Goal: Task Accomplishment & Management: Complete application form

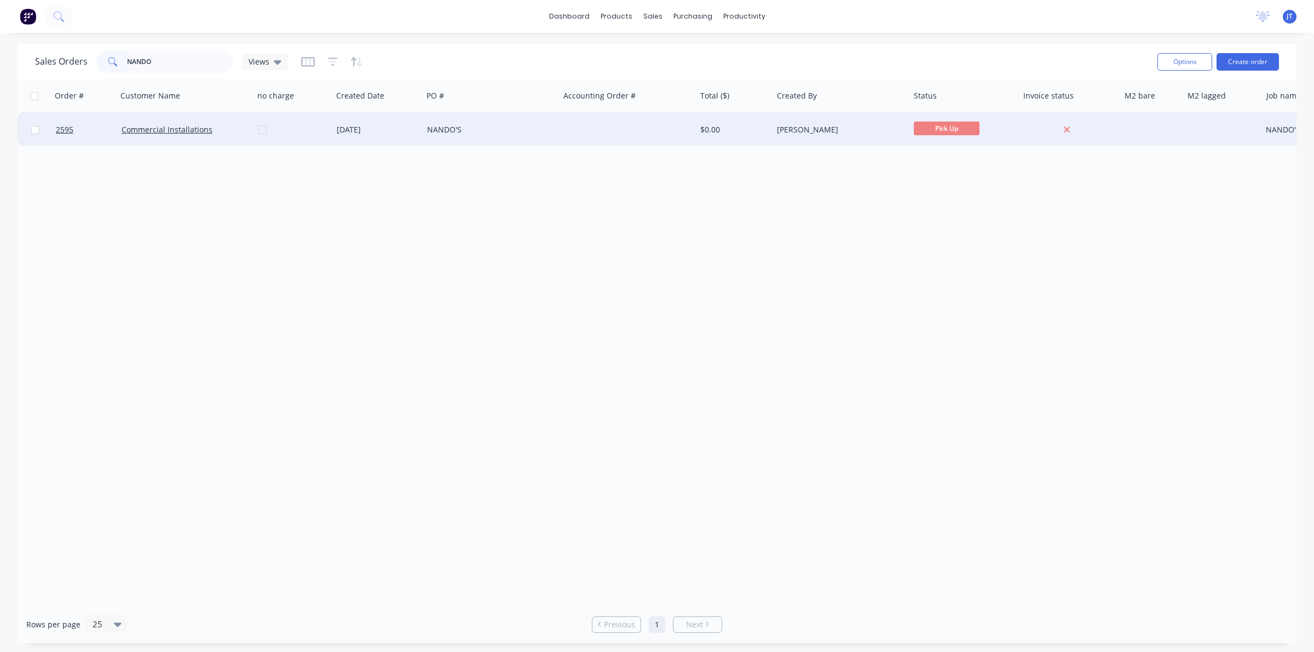
type input "NANDO"
click at [529, 138] on div "NANDO'S" at bounding box center [491, 129] width 137 height 33
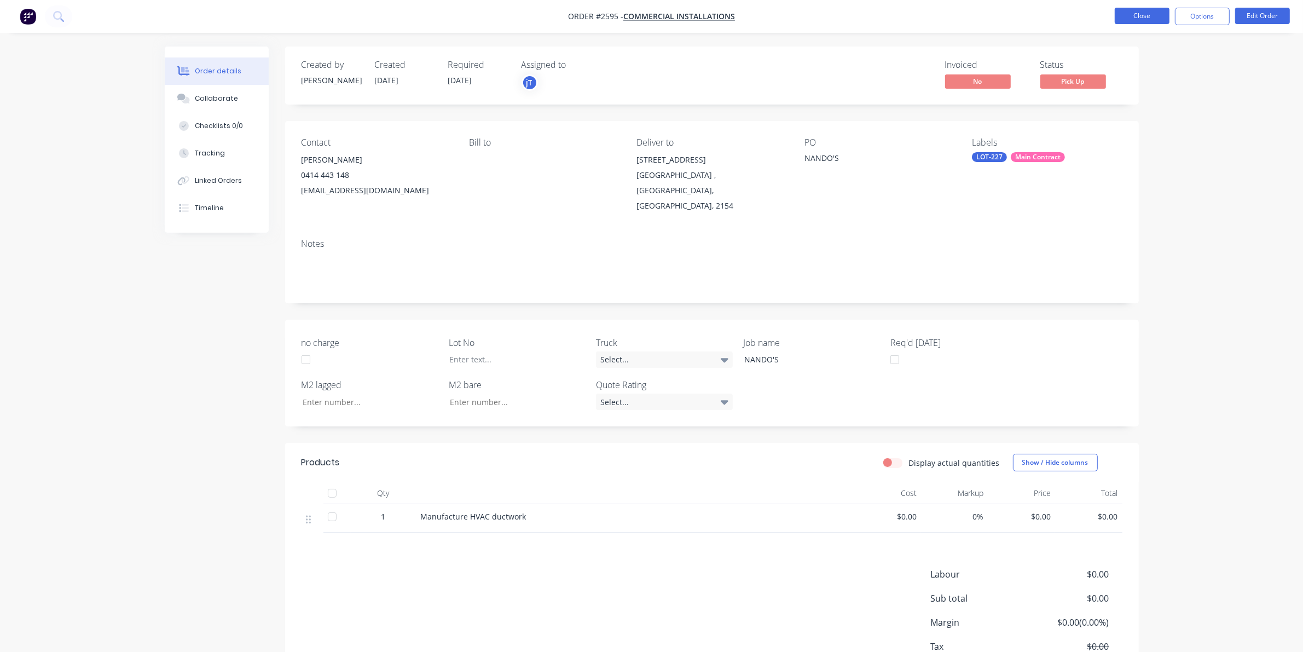
click at [1136, 22] on button "Close" at bounding box center [1142, 16] width 55 height 16
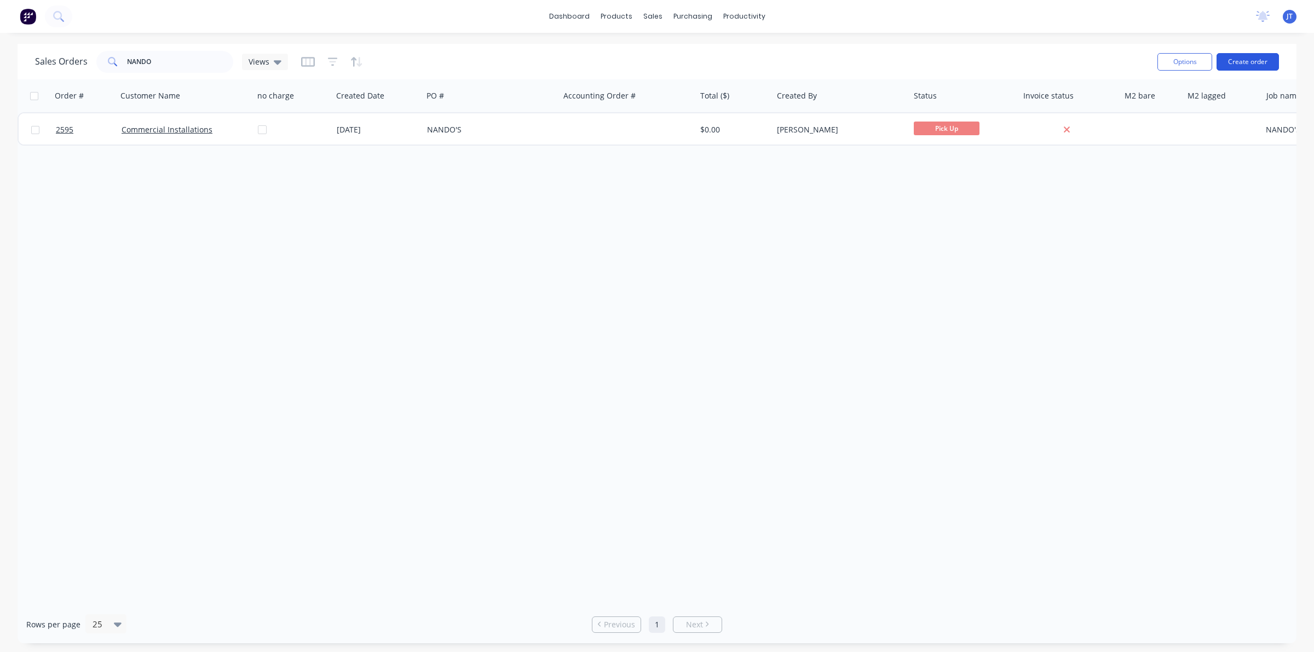
click at [1238, 63] on button "Create order" at bounding box center [1247, 62] width 62 height 18
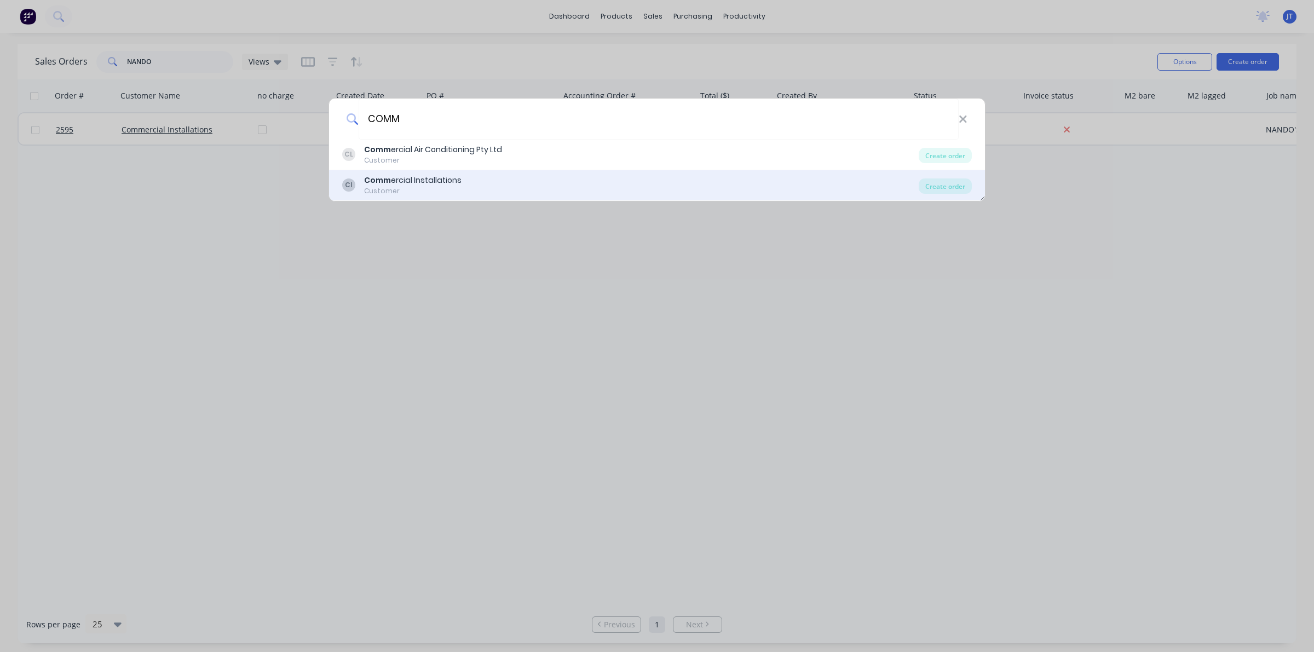
type input "COMM"
click at [567, 186] on div "CI Comm ercial Installations Customer" at bounding box center [630, 185] width 576 height 21
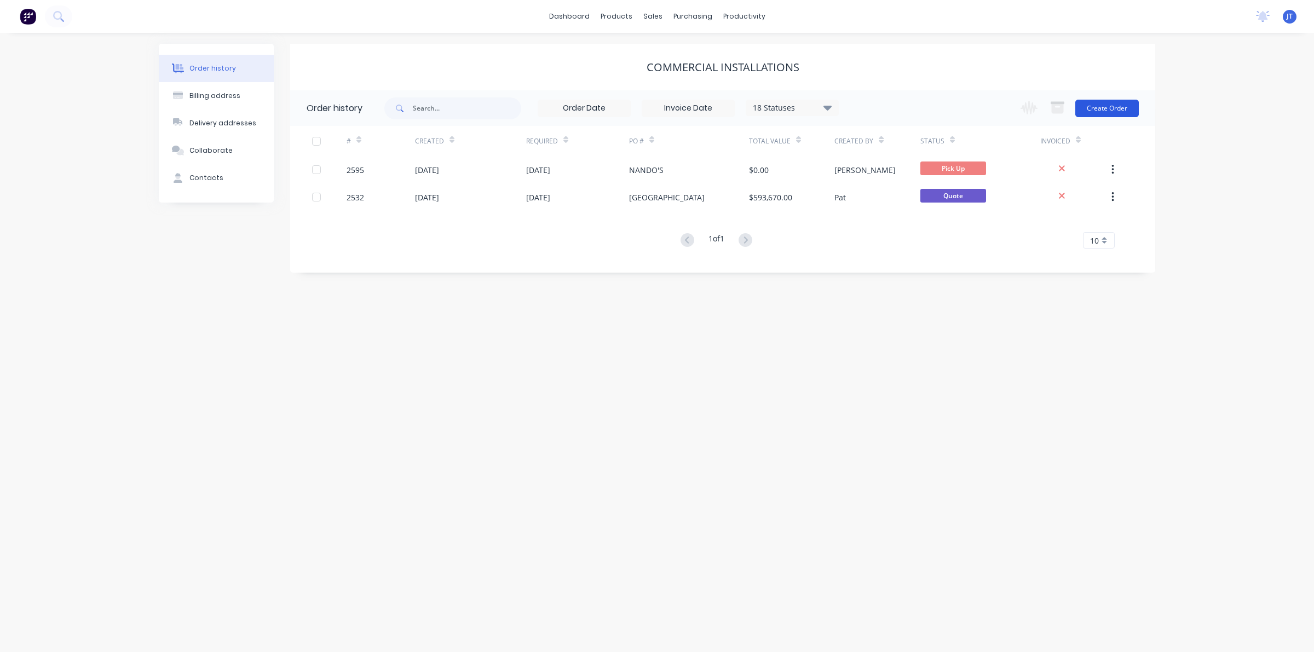
click at [1106, 107] on button "Create Order" at bounding box center [1106, 109] width 63 height 18
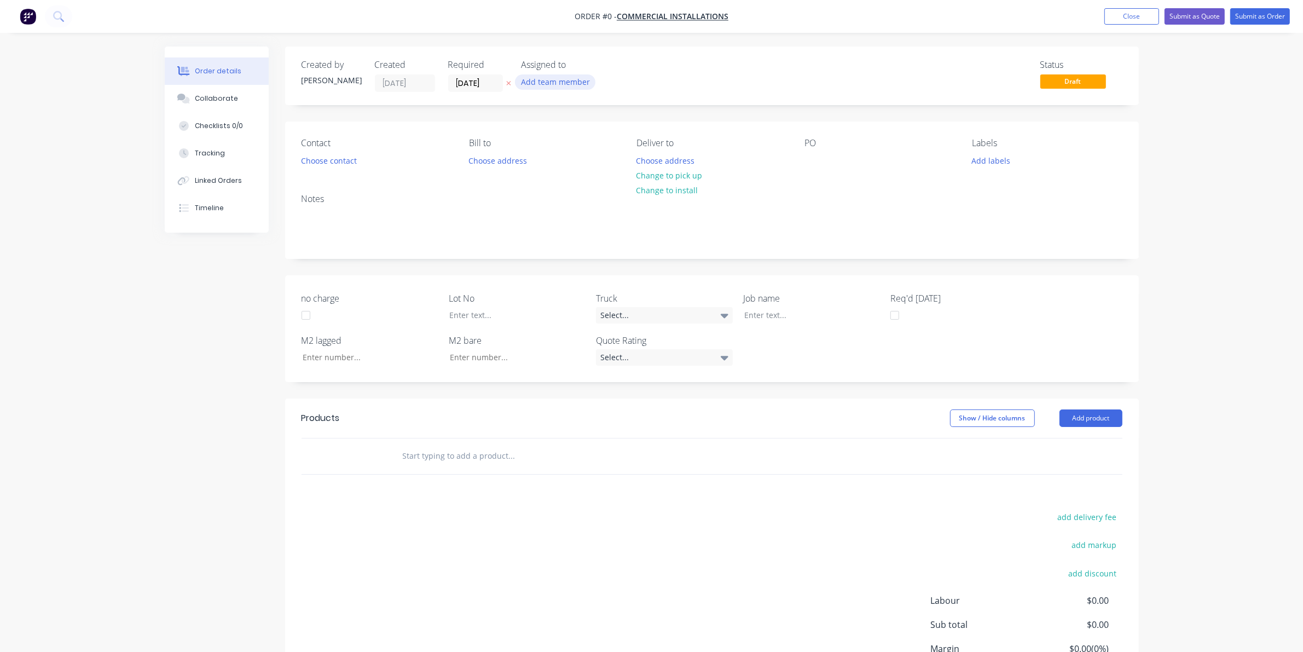
click at [581, 79] on button "Add team member" at bounding box center [555, 81] width 80 height 15
click at [605, 146] on div "[PERSON_NAME] (You)" at bounding box center [609, 142] width 109 height 11
click at [461, 86] on div "Creating draft order... Loading... Order details Collaborate Checklists 0/0 Tra…" at bounding box center [652, 400] width 996 height 707
click at [491, 86] on input "[DATE]" at bounding box center [476, 83] width 54 height 16
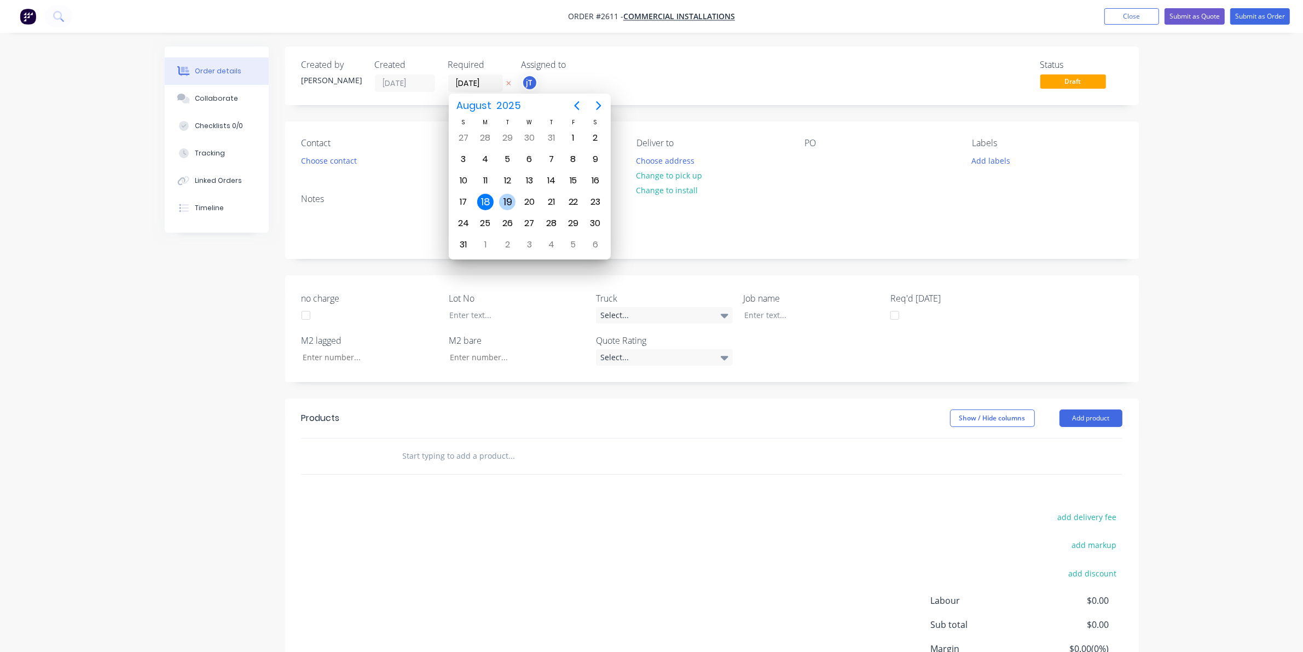
click at [505, 195] on div "19" at bounding box center [507, 202] width 16 height 16
type input "[DATE]"
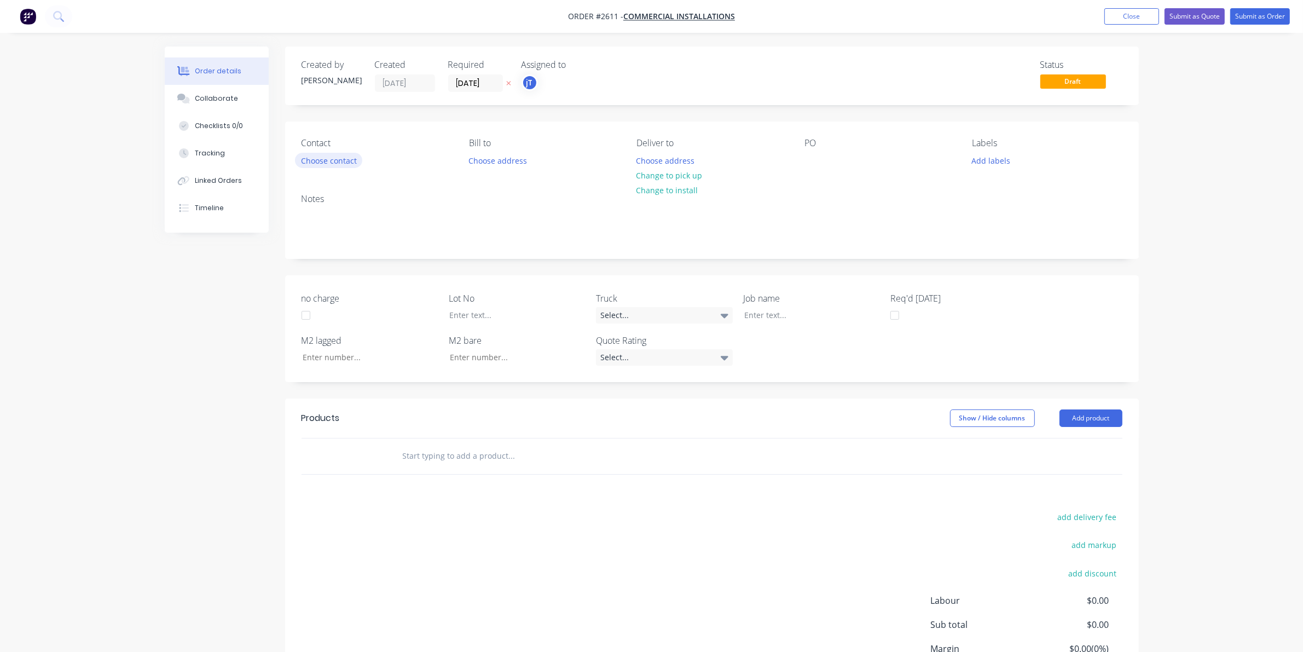
click at [334, 158] on button "Choose contact" at bounding box center [328, 160] width 67 height 15
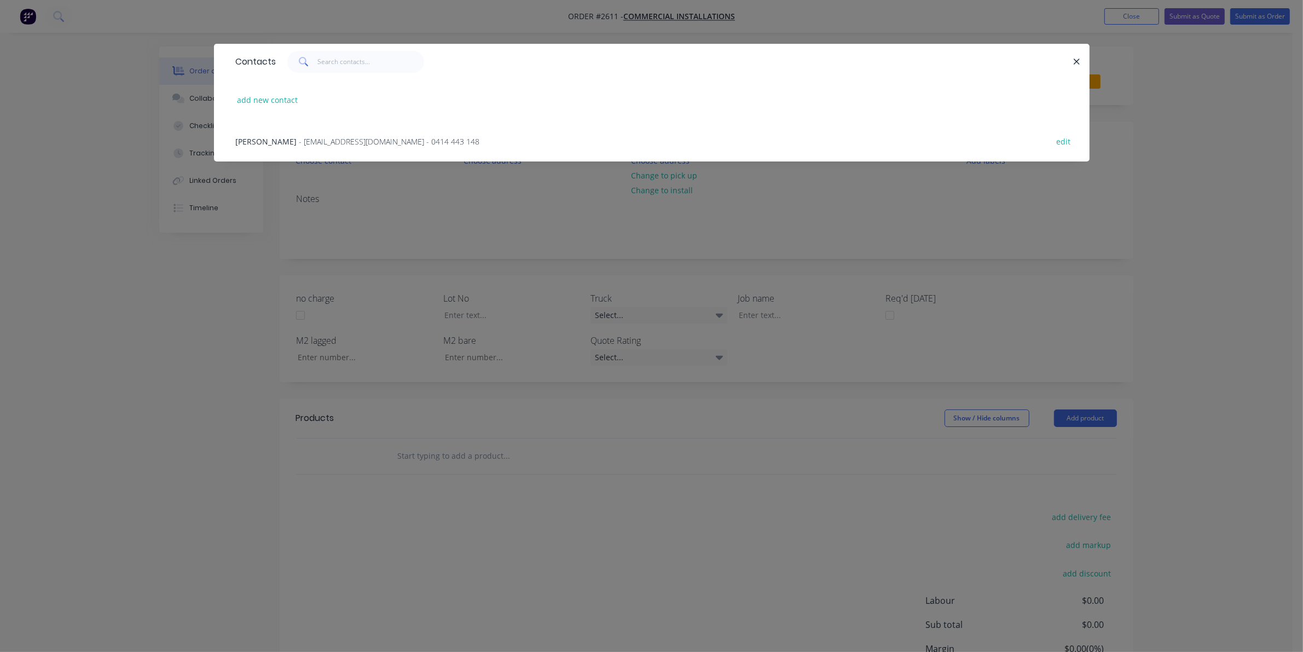
click at [359, 153] on div "[PERSON_NAME] - [PERSON_NAME][EMAIL_ADDRESS][DOMAIN_NAME] - 0414 443 148 edit" at bounding box center [651, 140] width 843 height 41
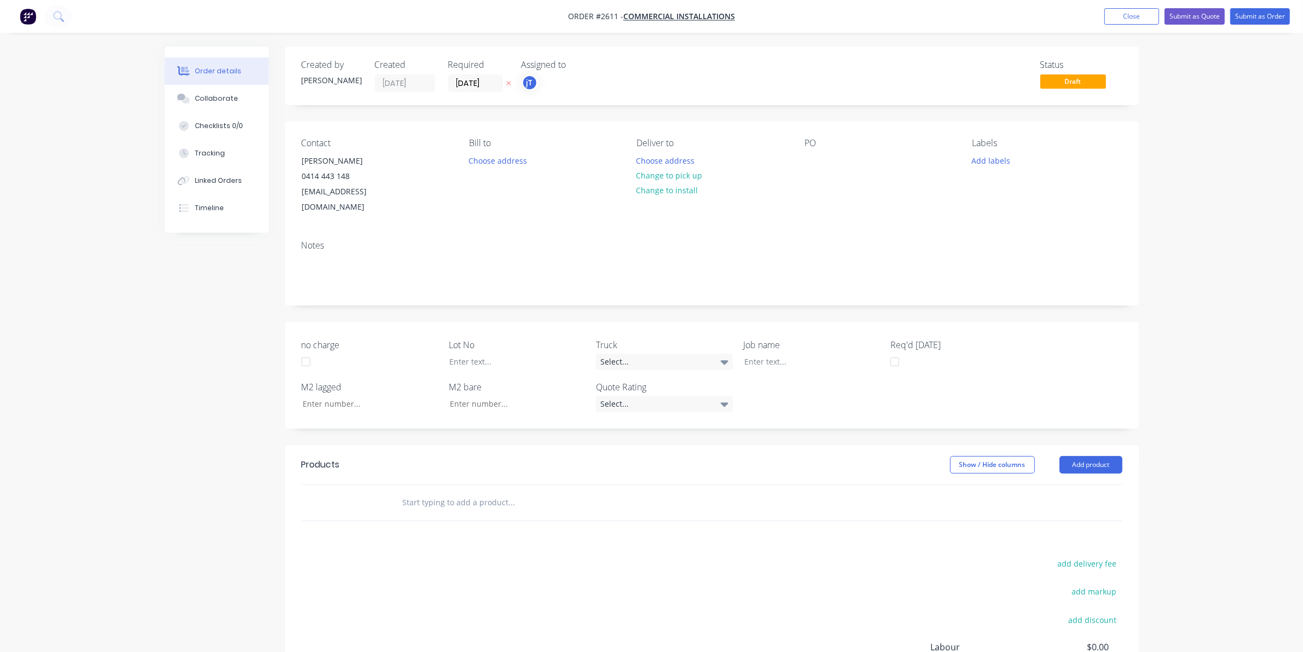
click at [486, 171] on div "Bill to Choose address" at bounding box center [544, 176] width 150 height 77
click at [686, 161] on button "Choose address" at bounding box center [666, 160] width 70 height 15
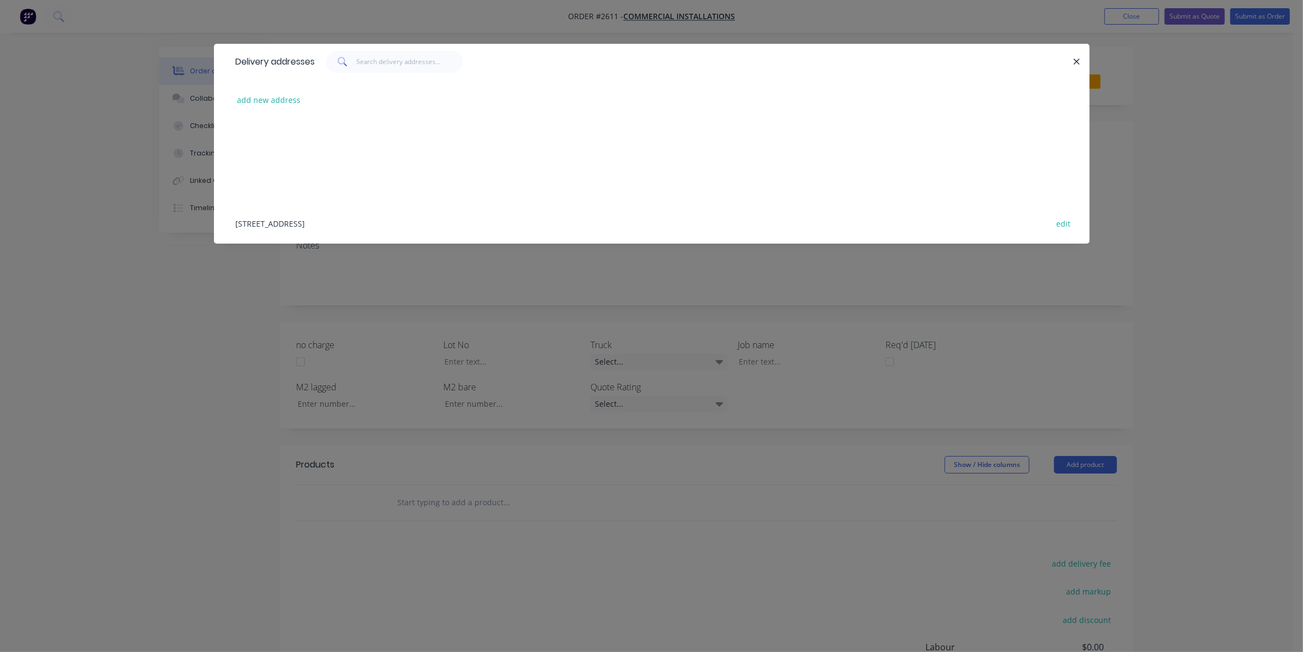
click at [329, 215] on div "[STREET_ADDRESS] edit" at bounding box center [651, 223] width 843 height 41
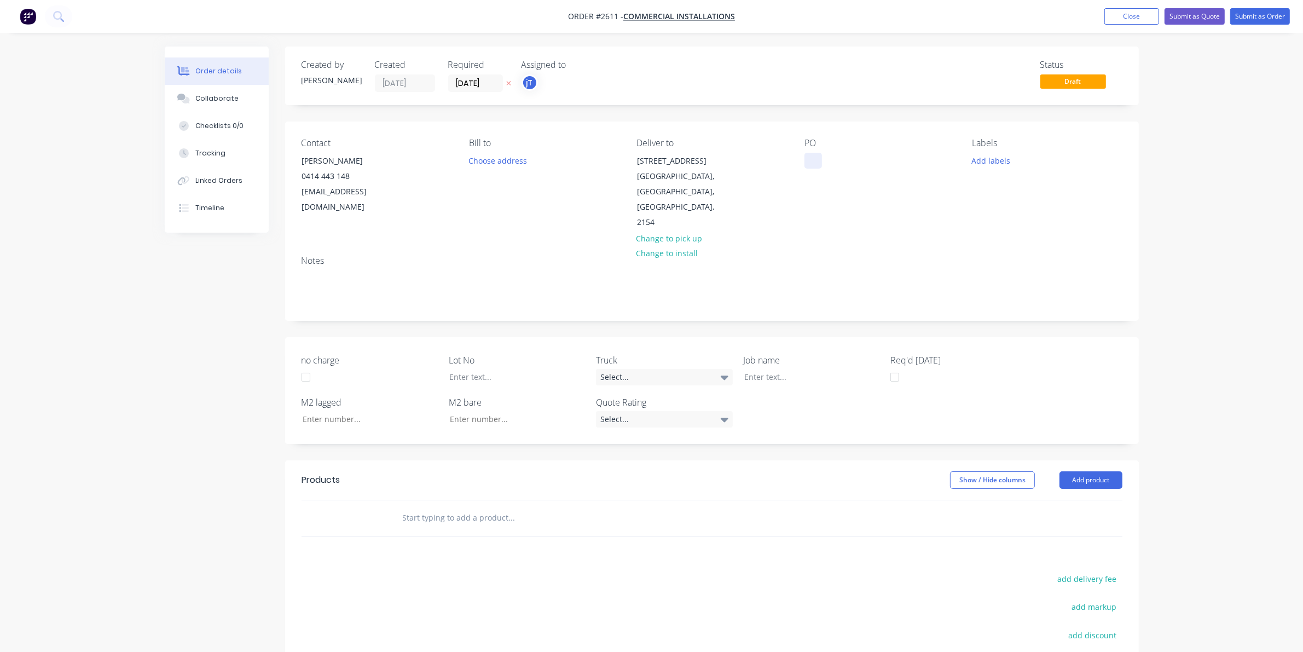
drag, startPoint x: 808, startPoint y: 148, endPoint x: 817, endPoint y: 165, distance: 19.1
click at [813, 159] on div "PO" at bounding box center [880, 184] width 150 height 93
click at [818, 163] on div at bounding box center [814, 161] width 18 height 16
click at [1000, 160] on button "Add labels" at bounding box center [991, 160] width 50 height 15
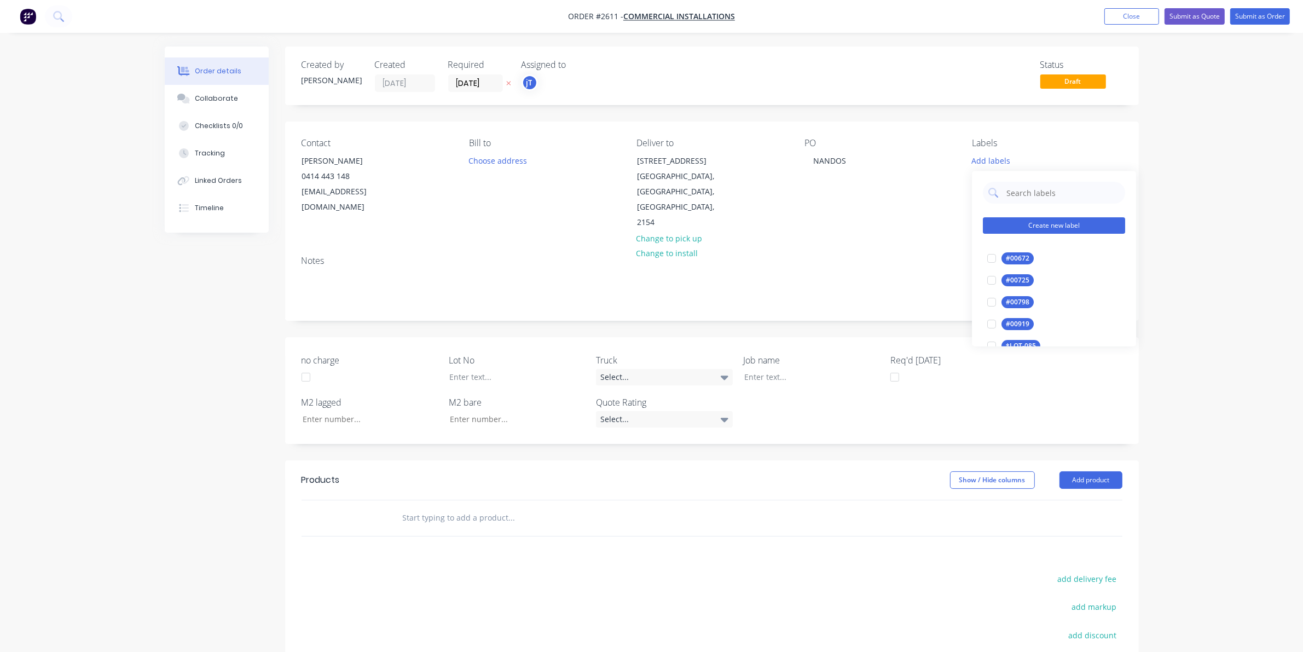
click at [1033, 222] on button "Create new label" at bounding box center [1054, 226] width 142 height 16
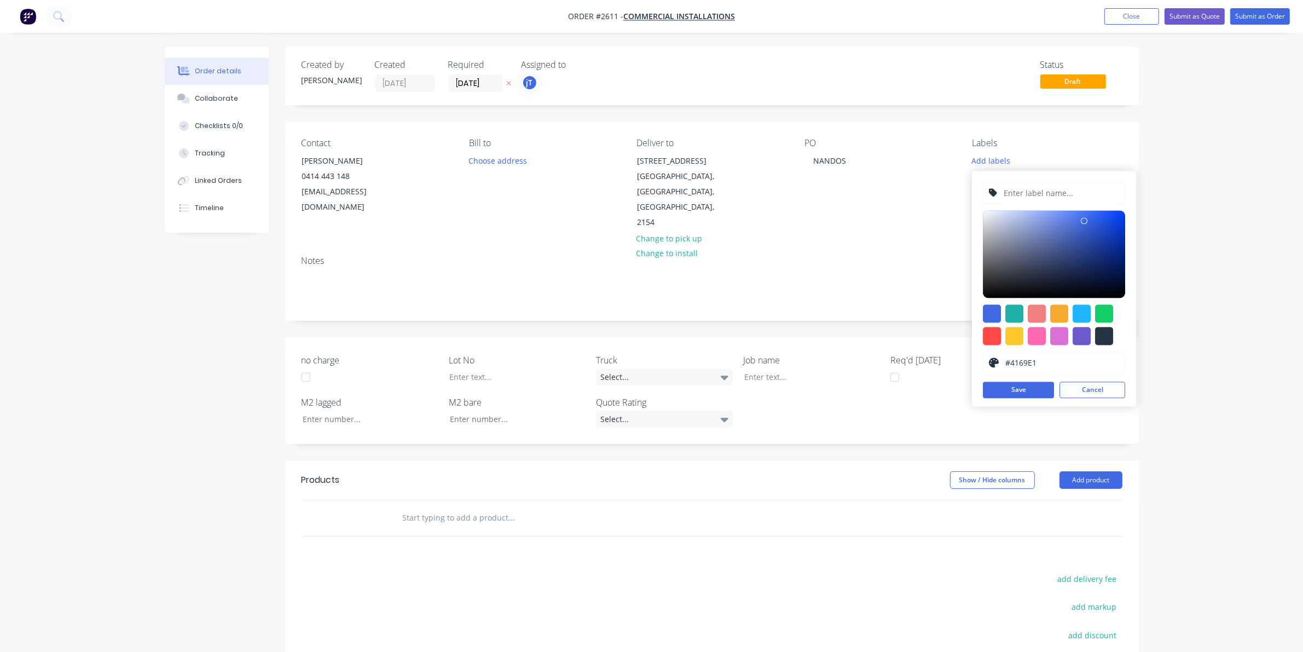
click at [1033, 195] on input "text" at bounding box center [1061, 193] width 117 height 21
type input "LOT-#00979"
click at [1032, 387] on button "Save" at bounding box center [1018, 390] width 71 height 16
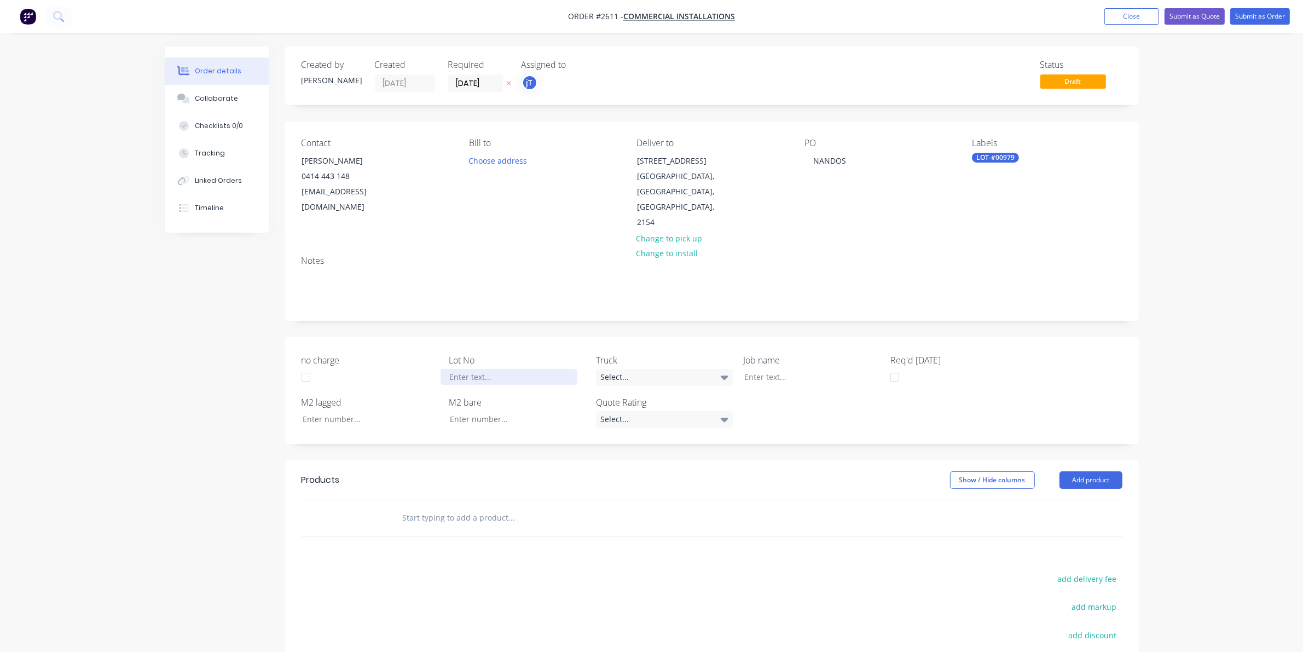
click at [490, 369] on div at bounding box center [509, 377] width 137 height 16
click at [810, 354] on label "Job name" at bounding box center [811, 360] width 137 height 13
click at [807, 369] on div at bounding box center [804, 377] width 137 height 16
click at [545, 507] on input "text" at bounding box center [511, 518] width 219 height 22
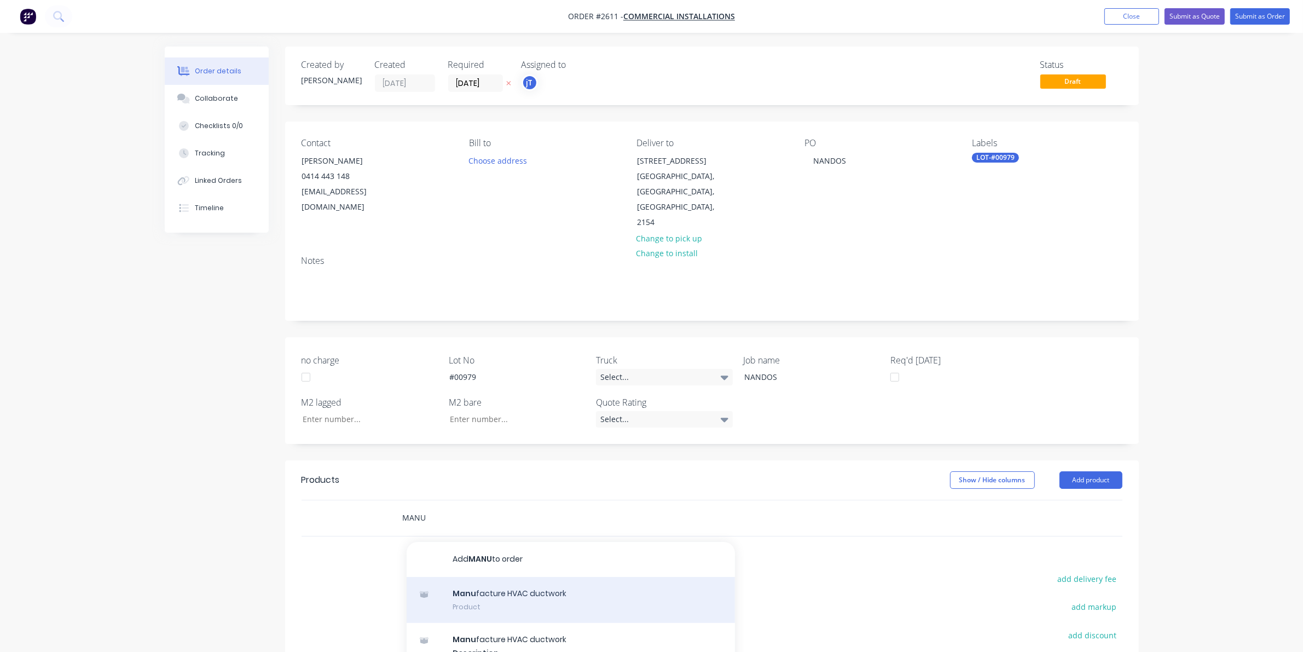
type input "MANU"
click at [517, 577] on div "Manu facture HVAC ductwork Product" at bounding box center [571, 600] width 328 height 46
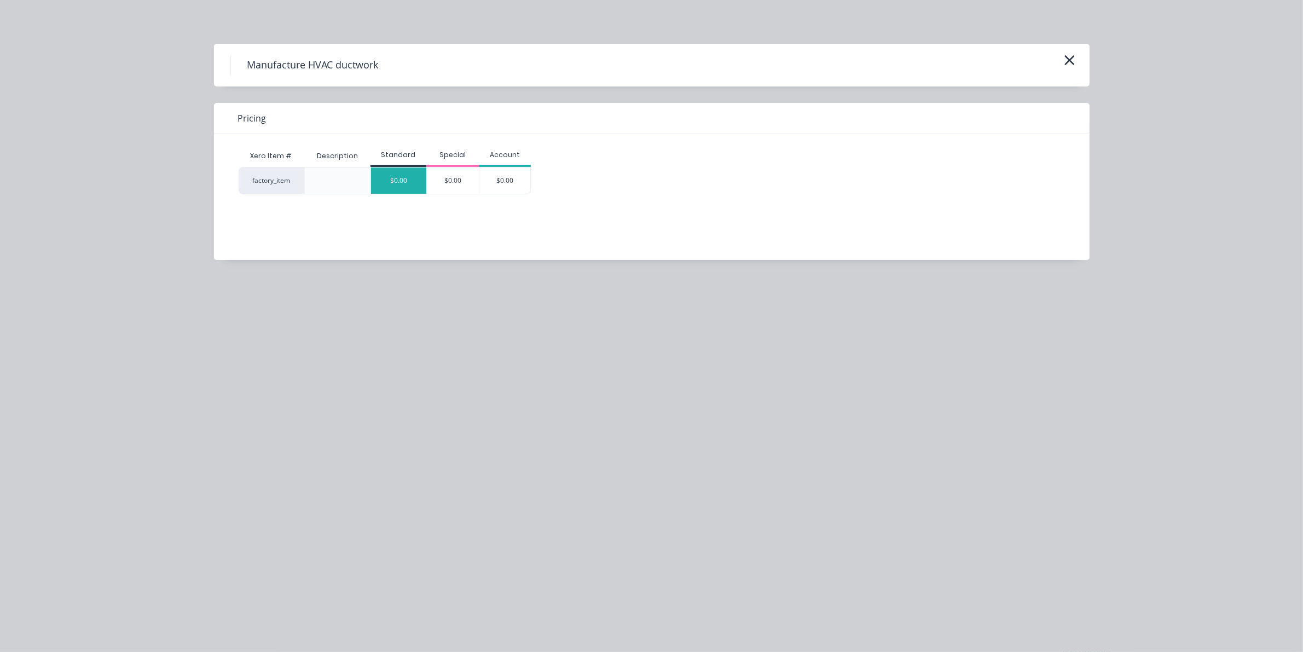
click at [415, 183] on div "$0.00" at bounding box center [398, 180] width 55 height 26
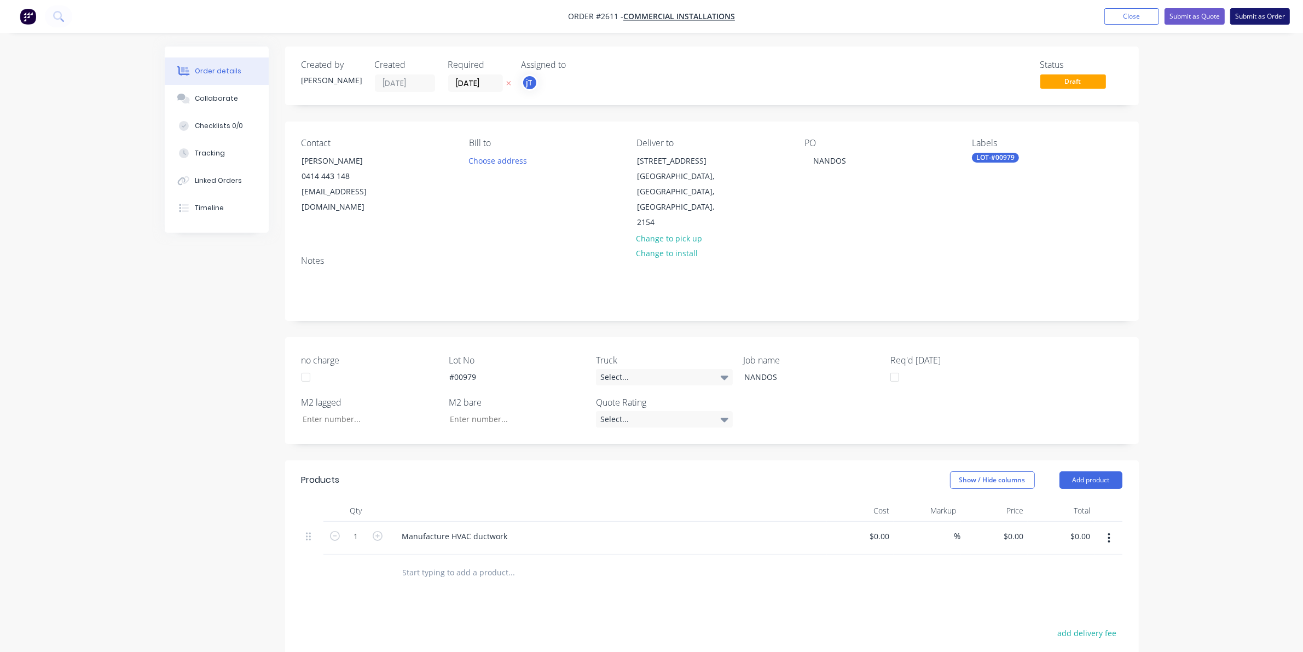
click at [1246, 10] on button "Submit as Order" at bounding box center [1261, 16] width 60 height 16
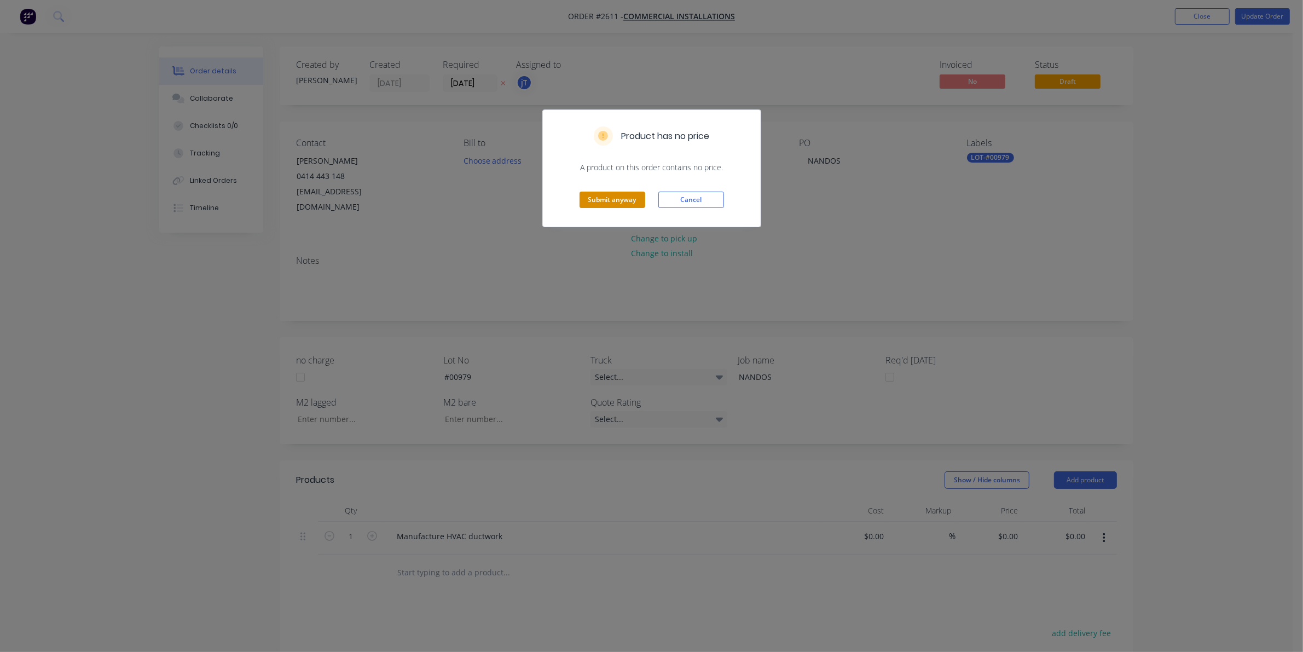
click at [643, 198] on button "Submit anyway" at bounding box center [613, 200] width 66 height 16
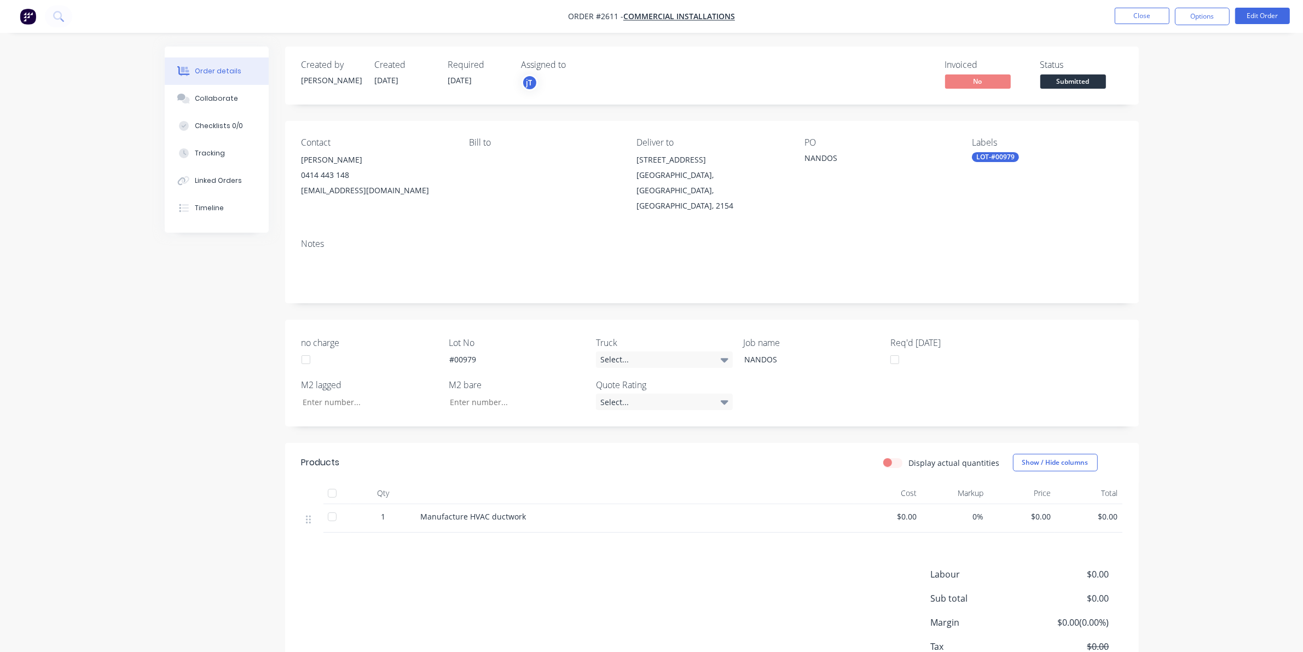
click at [1066, 85] on span "Submitted" at bounding box center [1074, 81] width 66 height 14
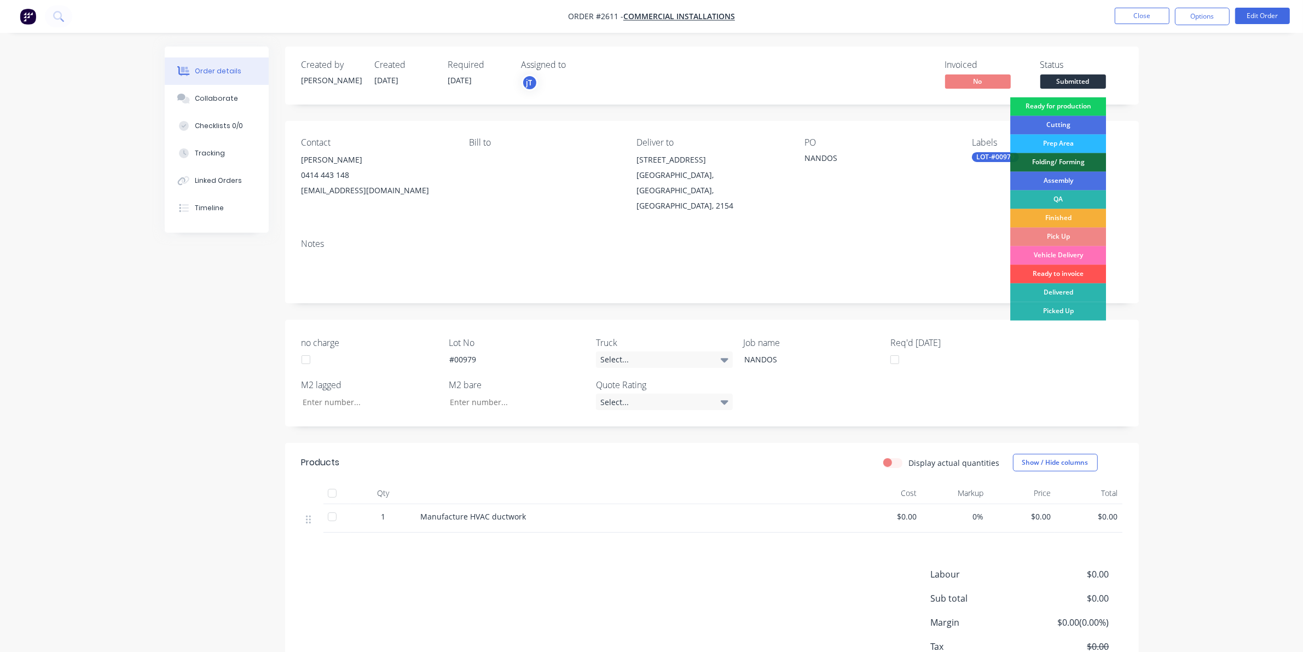
click at [1077, 108] on div "Ready for production" at bounding box center [1058, 106] width 96 height 19
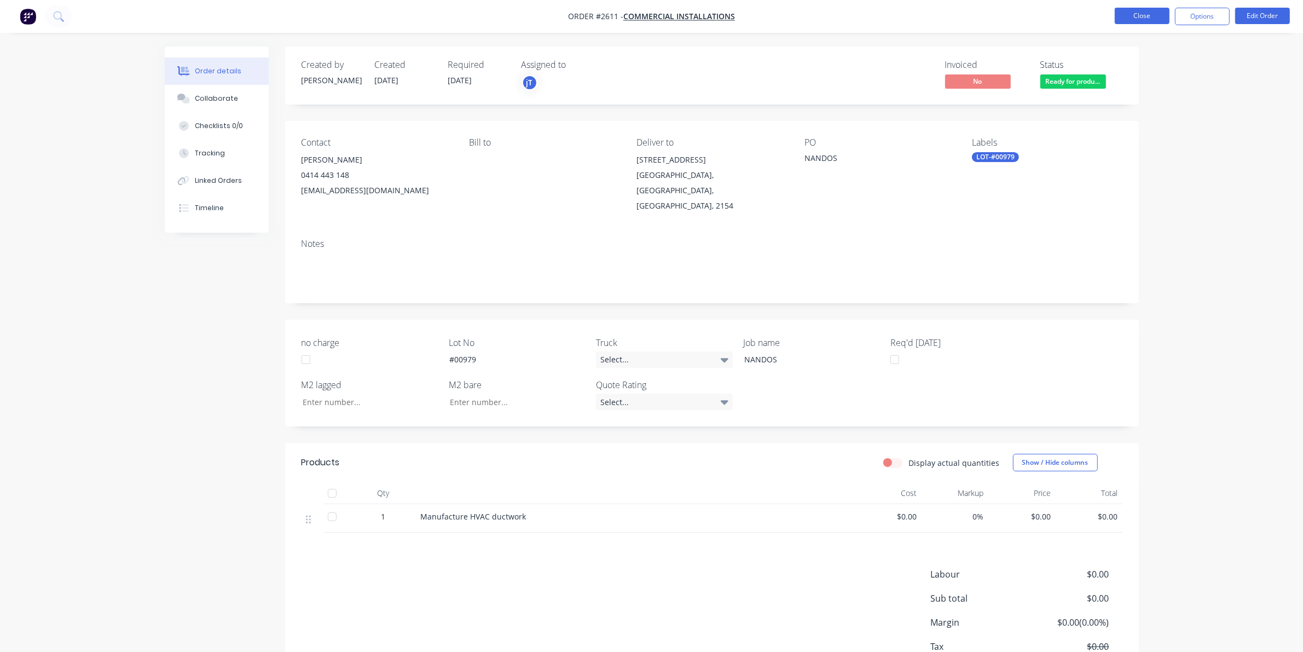
click at [1145, 14] on button "Close" at bounding box center [1142, 16] width 55 height 16
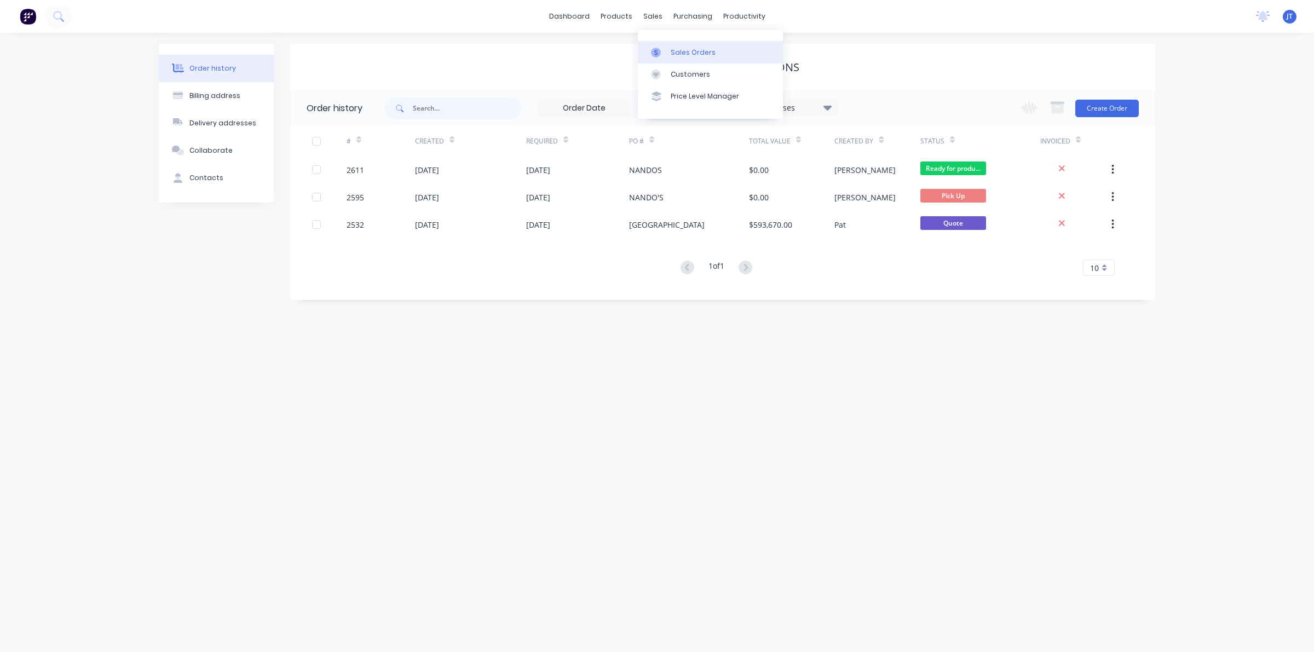
click at [677, 48] on div "Sales Orders" at bounding box center [693, 53] width 45 height 10
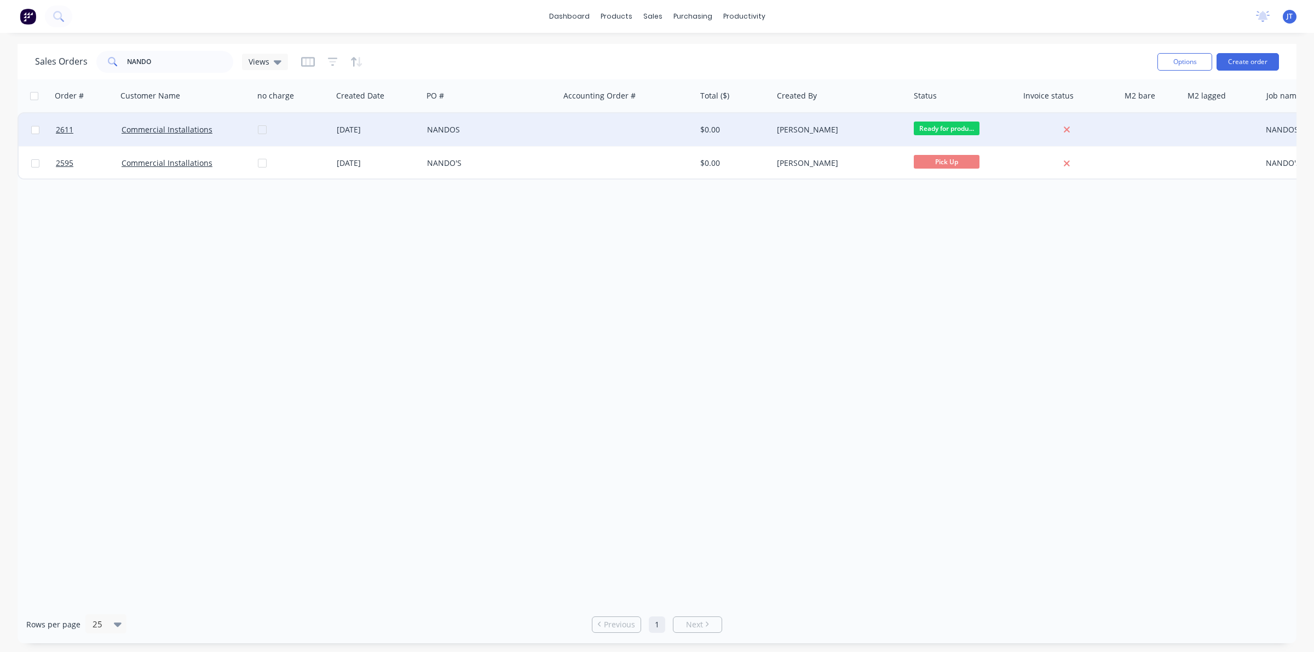
click at [619, 127] on div at bounding box center [627, 129] width 137 height 33
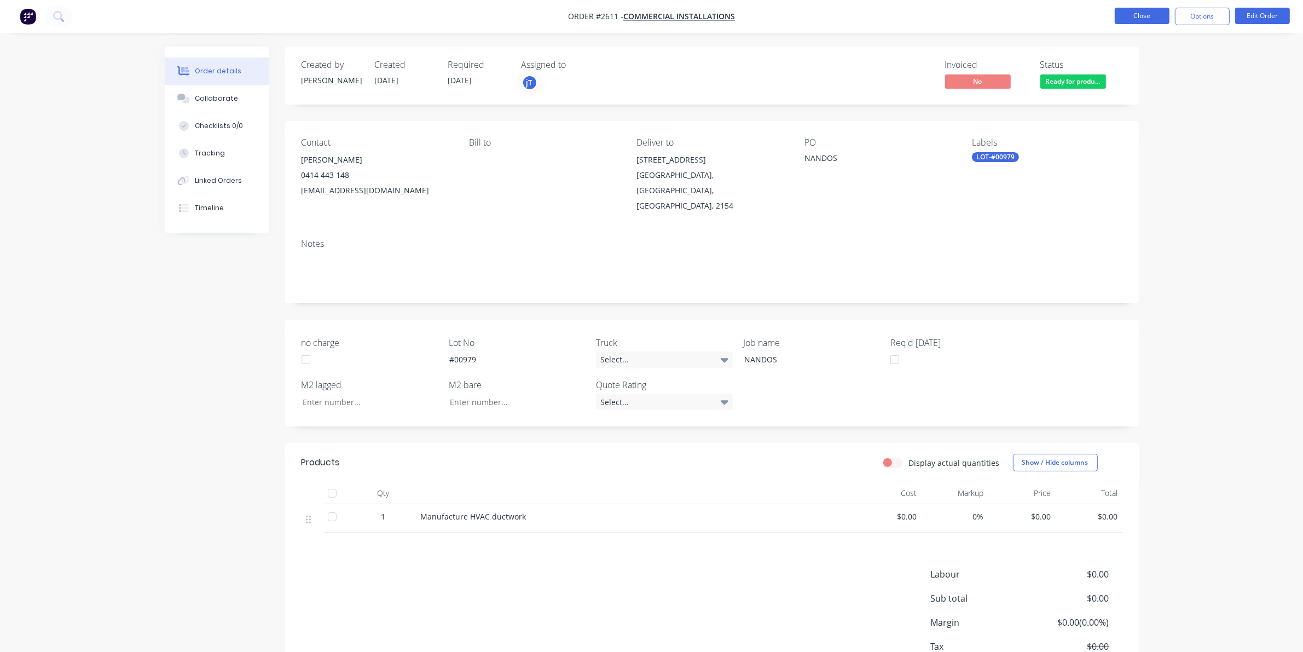
click at [1134, 16] on button "Close" at bounding box center [1142, 16] width 55 height 16
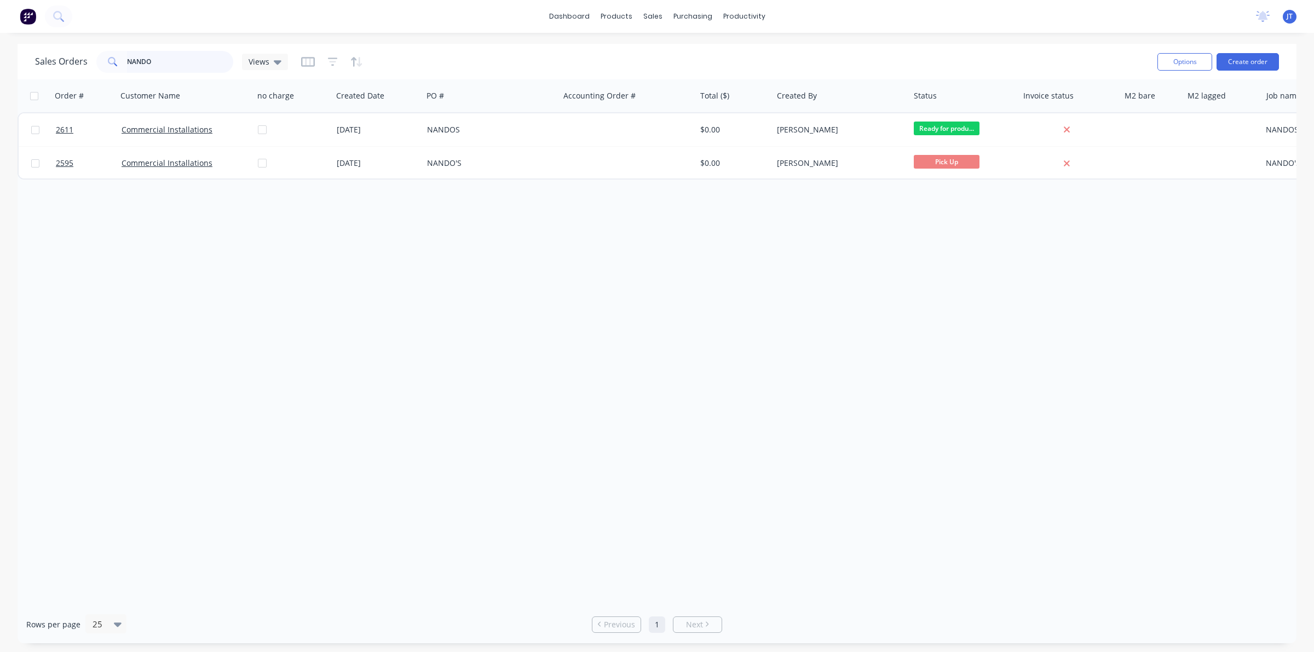
click at [151, 59] on input "NANDO" at bounding box center [180, 62] width 107 height 22
type input "N"
